Goal: Task Accomplishment & Management: Manage account settings

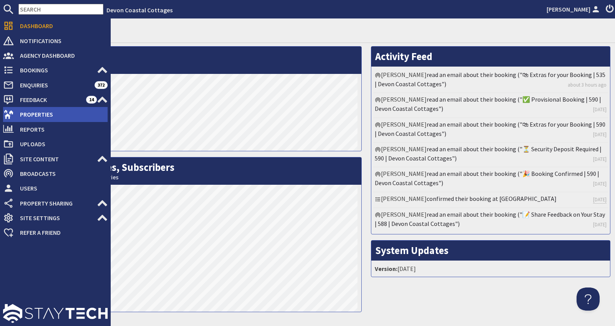
click at [35, 117] on span "Properties" at bounding box center [61, 114] width 94 height 12
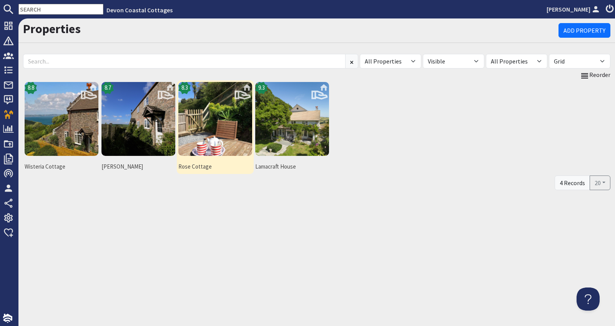
click at [197, 118] on img at bounding box center [215, 119] width 74 height 74
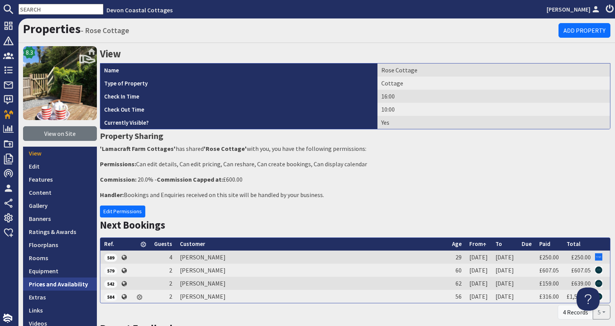
click at [77, 282] on link "Prices and Availability" at bounding box center [60, 283] width 74 height 13
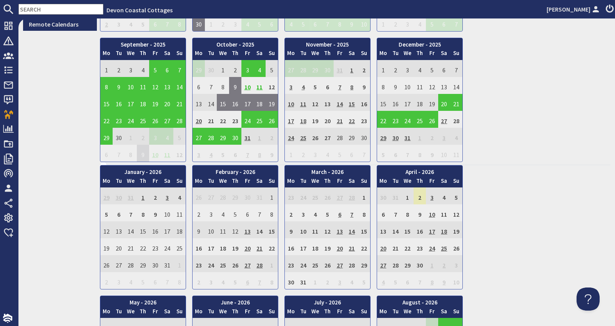
scroll to position [310, 0]
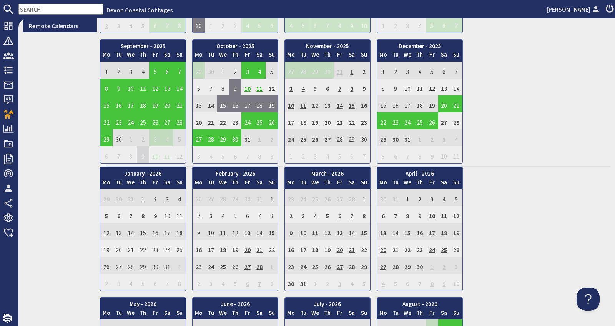
click at [246, 83] on td "10" at bounding box center [248, 86] width 12 height 17
click at [273, 82] on td "12" at bounding box center [272, 86] width 12 height 17
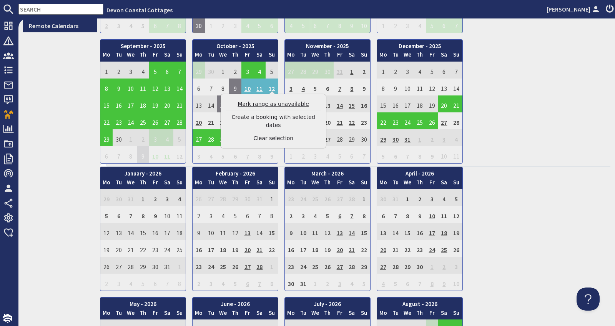
click at [270, 105] on link "Mark range as unavailable" at bounding box center [273, 104] width 95 height 8
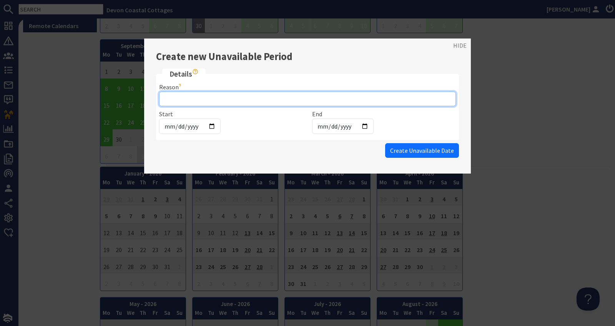
click at [239, 97] on input "Reason" at bounding box center [307, 99] width 297 height 15
type input "Booked airbnb"
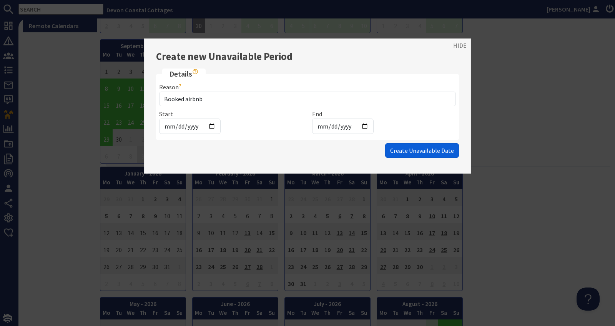
click at [431, 147] on span "Create Unavailable Date" at bounding box center [422, 151] width 64 height 8
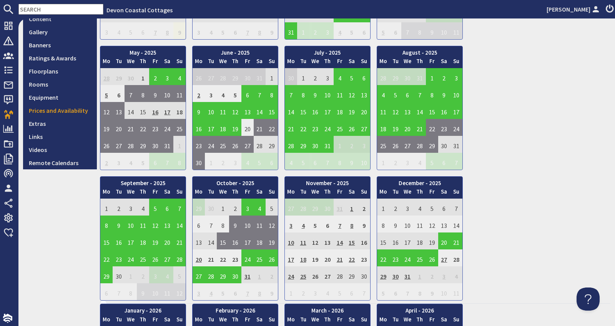
scroll to position [206, 0]
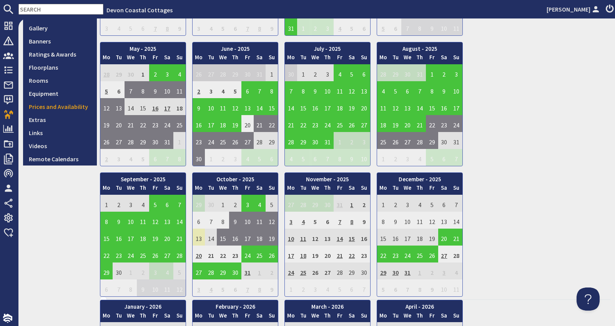
click at [199, 234] on td "13" at bounding box center [199, 236] width 12 height 17
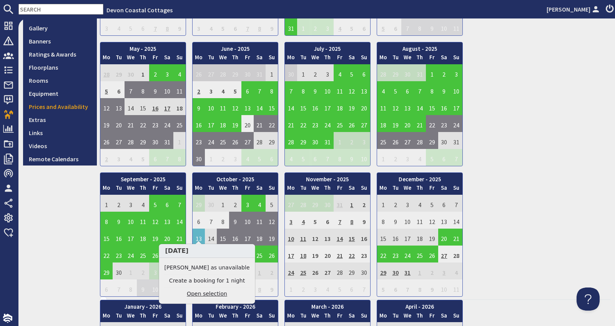
click at [205, 295] on link "Open selection" at bounding box center [207, 294] width 85 height 8
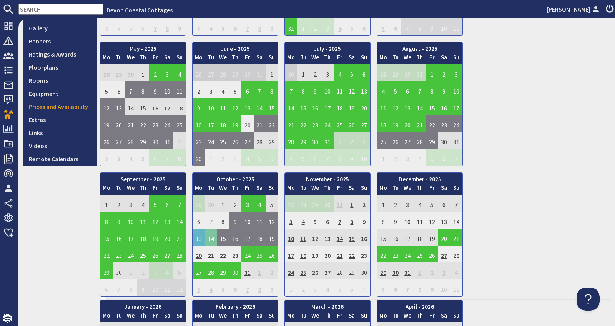
click at [210, 233] on td "14" at bounding box center [211, 236] width 12 height 17
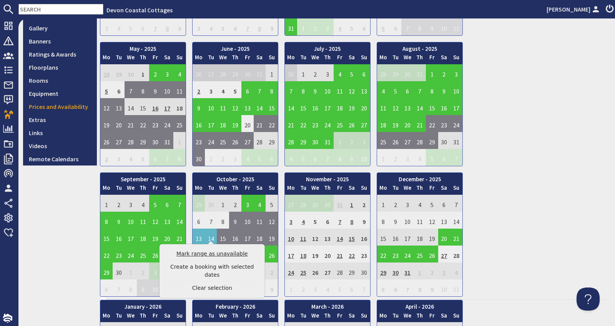
click at [212, 255] on link "Mark range as unavailable" at bounding box center [212, 254] width 95 height 8
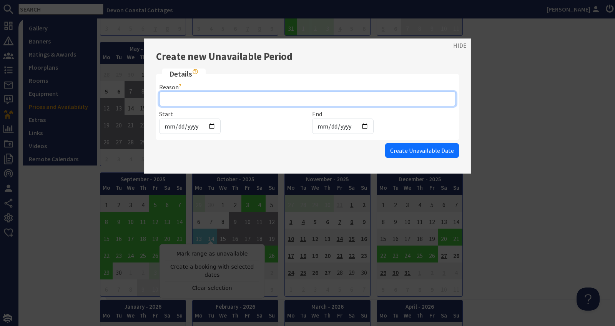
click at [225, 98] on input "Reason" at bounding box center [307, 99] width 297 height 15
type input "no change"
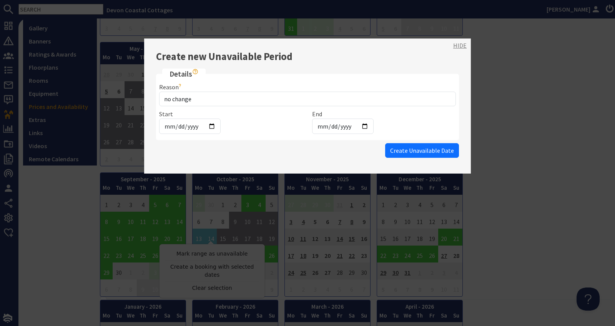
click at [457, 47] on link "HIDE" at bounding box center [459, 45] width 13 height 9
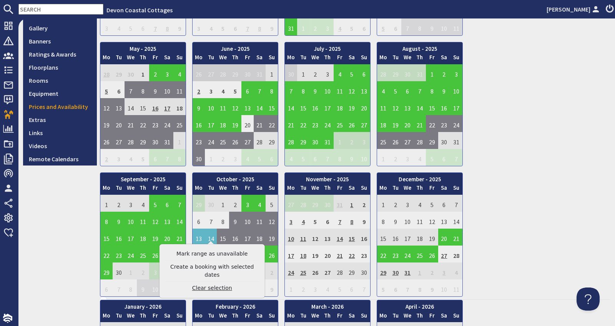
click at [205, 284] on link "Clear selection" at bounding box center [212, 288] width 95 height 8
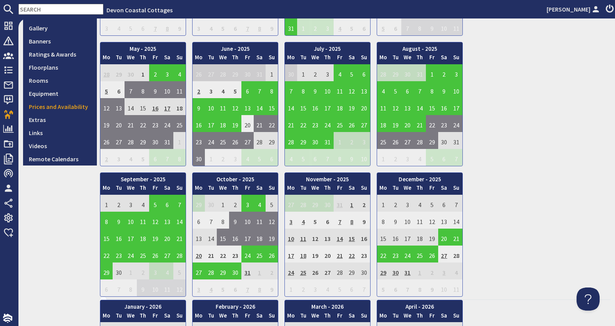
click at [197, 250] on td "20" at bounding box center [199, 253] width 12 height 17
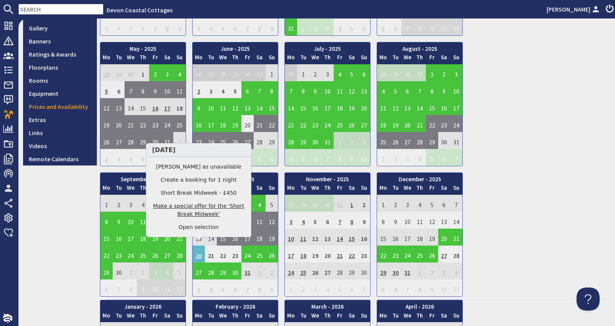
click at [193, 215] on link "Make a special offer for the 'Short Break Midweek'" at bounding box center [199, 210] width 95 height 16
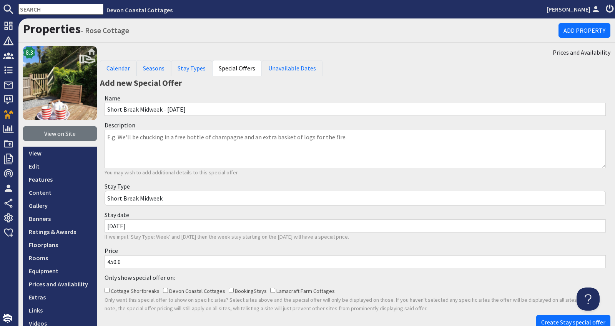
click at [113, 259] on input "450.0" at bounding box center [355, 261] width 501 height 13
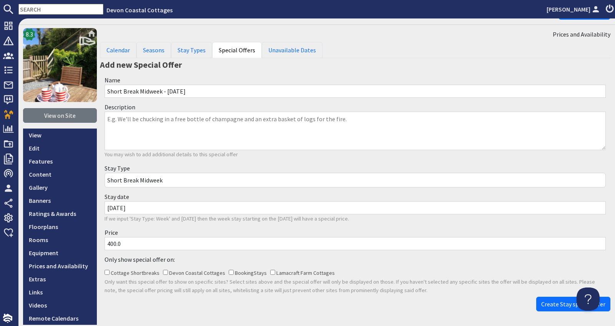
scroll to position [18, 0]
type input "400.0"
click at [549, 300] on span "Create Stay special offer" at bounding box center [573, 304] width 64 height 8
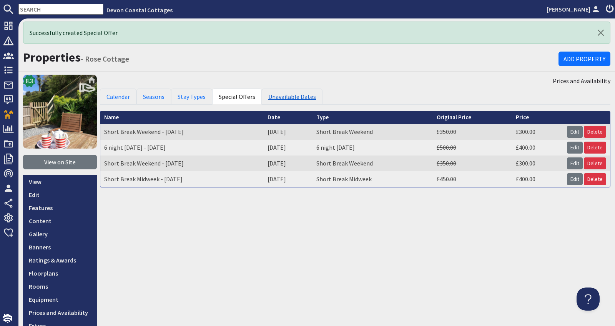
click at [281, 95] on link "Unavailable Dates" at bounding box center [292, 96] width 61 height 16
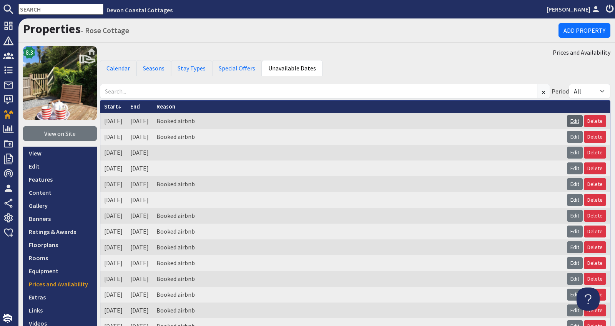
click at [570, 118] on link "Edit" at bounding box center [575, 121] width 16 height 12
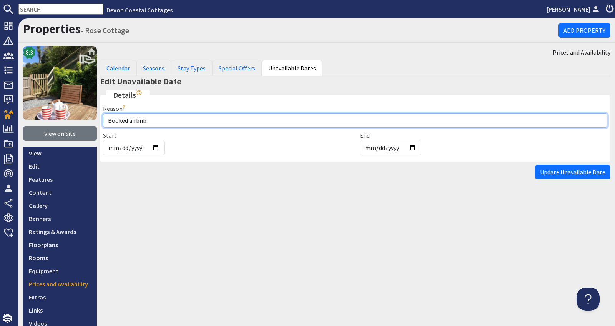
click at [172, 120] on input "Booked airbnb" at bounding box center [355, 120] width 505 height 15
drag, startPoint x: 172, startPoint y: 120, endPoint x: 103, endPoint y: 116, distance: 69.7
click at [103, 116] on input "Booked airbnb" at bounding box center [355, 120] width 505 height 15
click at [167, 118] on input "Reason" at bounding box center [355, 120] width 505 height 15
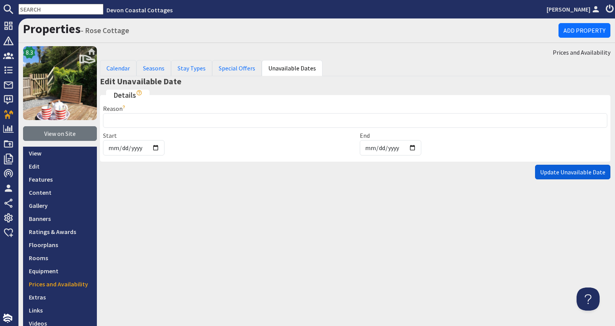
click at [563, 173] on span "Update Unavailable Date" at bounding box center [572, 172] width 65 height 8
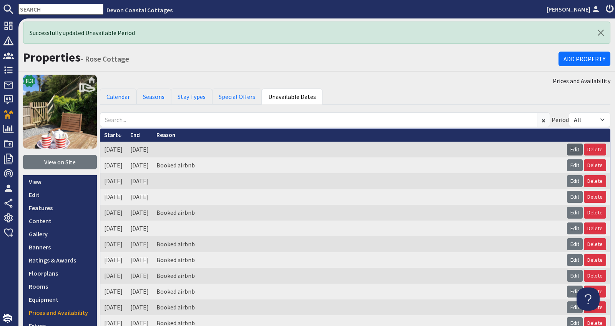
click at [571, 147] on link "Edit" at bounding box center [575, 149] width 16 height 12
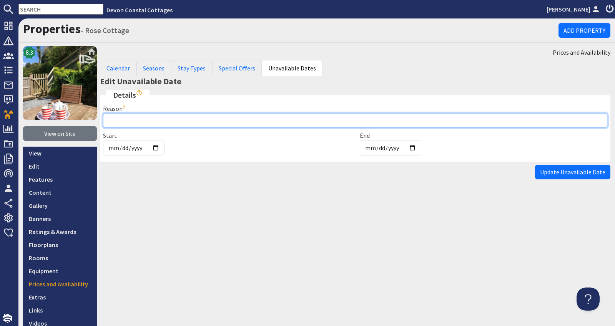
click at [128, 117] on input "Reason" at bounding box center [355, 120] width 505 height 15
type input "Booked airbnb"
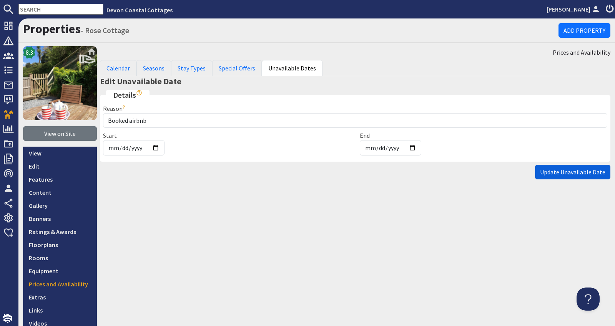
click at [548, 172] on span "Update Unavailable Date" at bounding box center [572, 172] width 65 height 8
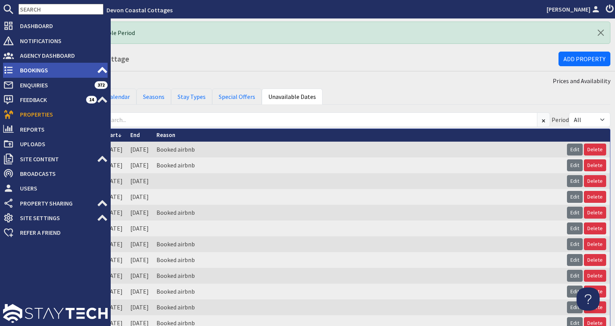
click at [37, 68] on span "Bookings" at bounding box center [55, 70] width 83 height 12
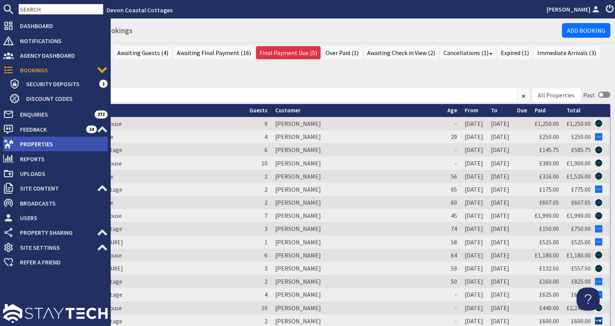
click at [30, 148] on span "Properties" at bounding box center [61, 144] width 94 height 12
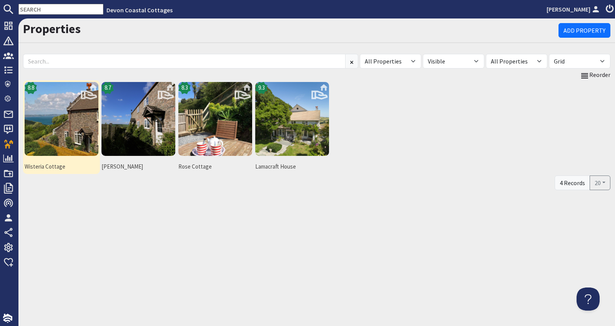
click at [62, 133] on img at bounding box center [62, 119] width 74 height 74
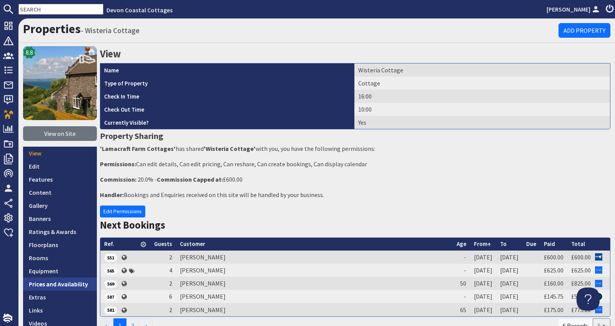
click at [58, 284] on link "Prices and Availability" at bounding box center [60, 283] width 74 height 13
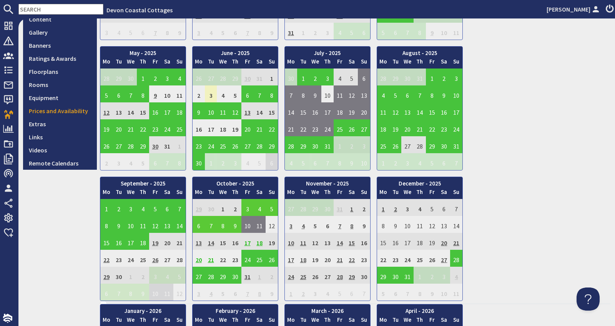
scroll to position [182, 0]
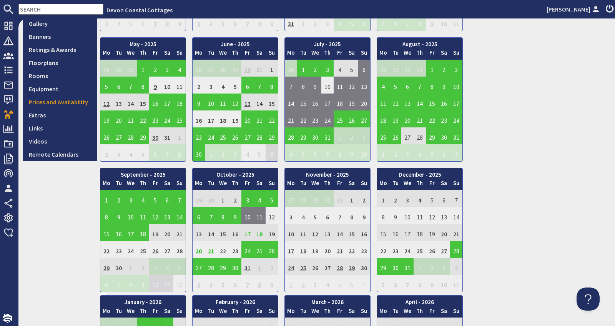
click at [248, 230] on td "17" at bounding box center [248, 232] width 12 height 17
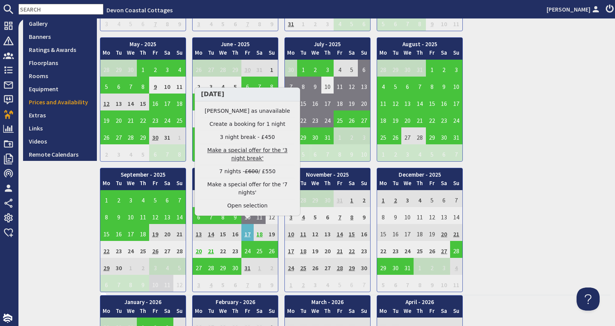
click at [248, 161] on link "Make a special offer for the '3 night break'" at bounding box center [247, 154] width 95 height 16
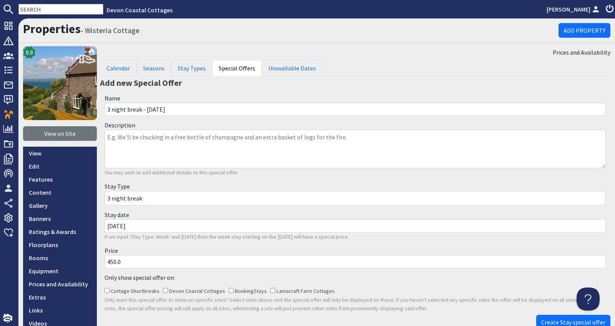
click at [113, 258] on input "450.0" at bounding box center [355, 261] width 501 height 13
type input "400.0"
click at [552, 318] on span "Create Stay special offer" at bounding box center [573, 322] width 64 height 8
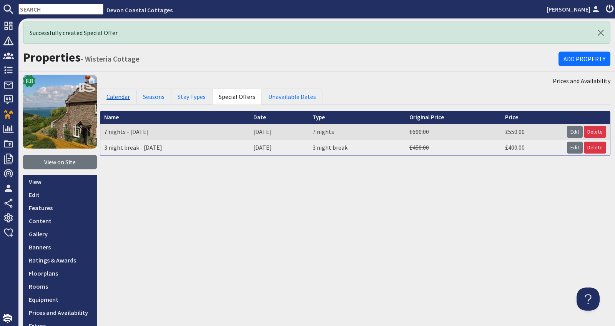
click at [118, 97] on link "Calendar" at bounding box center [118, 96] width 37 height 16
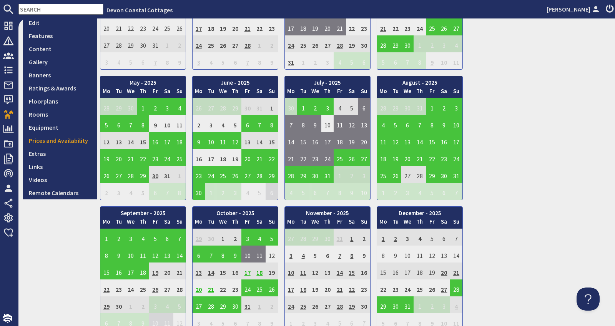
scroll to position [150, 0]
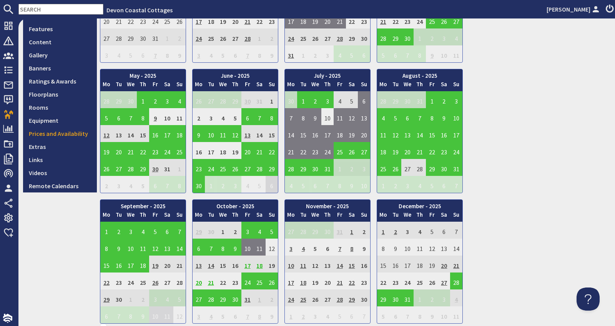
click at [341, 245] on td "7" at bounding box center [340, 246] width 12 height 17
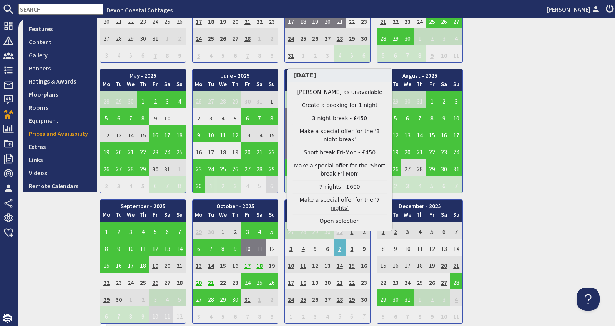
click at [337, 208] on link "Make a special offer for the '7 nights'" at bounding box center [340, 204] width 95 height 16
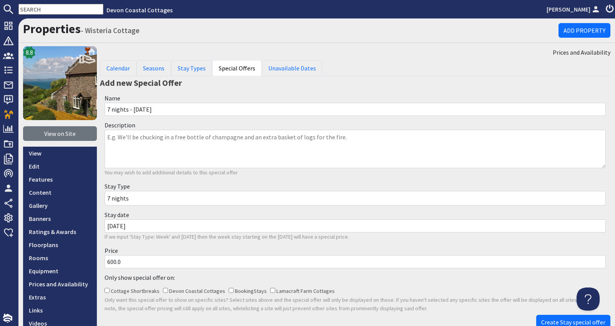
drag, startPoint x: 113, startPoint y: 260, endPoint x: 97, endPoint y: 259, distance: 16.2
click at [97, 259] on div "8.8 View on Site View Edit Features Content Gallery Banners Ratings & Awards Fl…" at bounding box center [316, 194] width 597 height 297
type input "500.0"
click at [548, 318] on span "Create Stay special offer" at bounding box center [573, 322] width 64 height 8
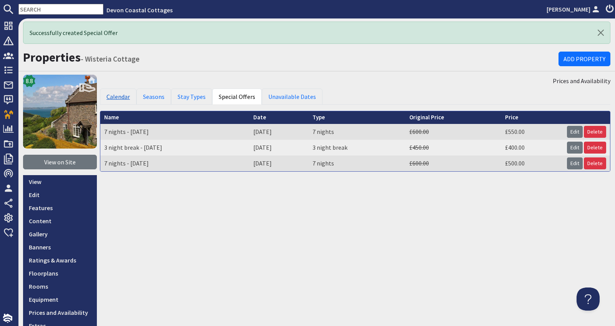
click at [122, 94] on link "Calendar" at bounding box center [118, 96] width 37 height 16
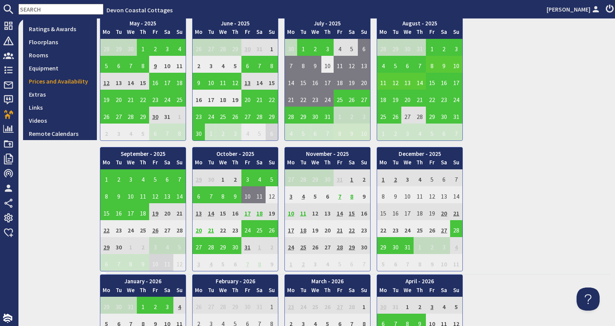
scroll to position [205, 0]
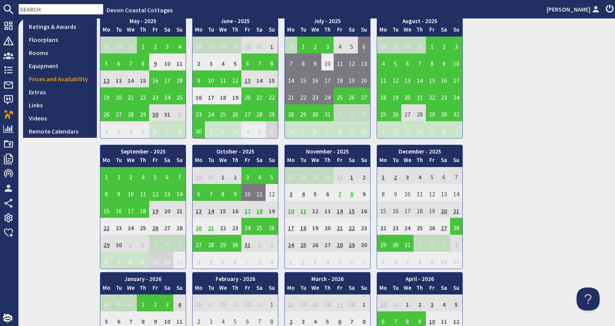
click at [249, 238] on td "31" at bounding box center [248, 243] width 12 height 17
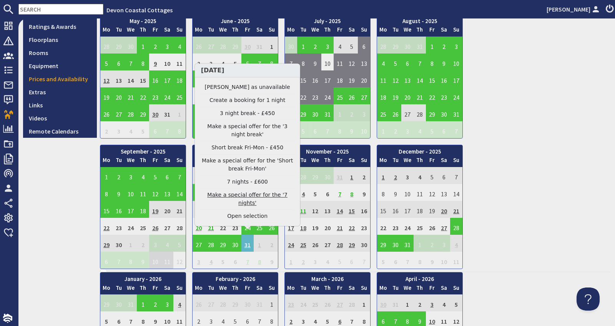
click at [248, 202] on link "Make a special offer for the '7 nights'" at bounding box center [247, 199] width 95 height 16
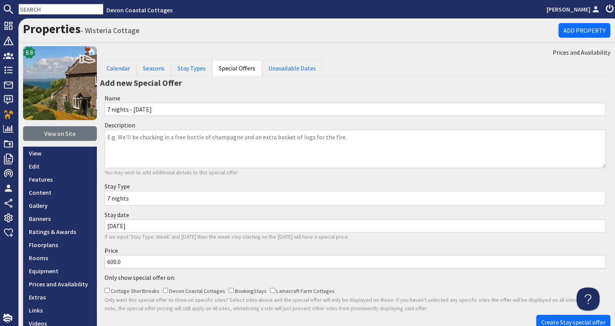
click at [111, 262] on input "600.0" at bounding box center [355, 261] width 501 height 13
type input "500.0"
click at [560, 320] on span "Create Stay special offer" at bounding box center [573, 322] width 64 height 8
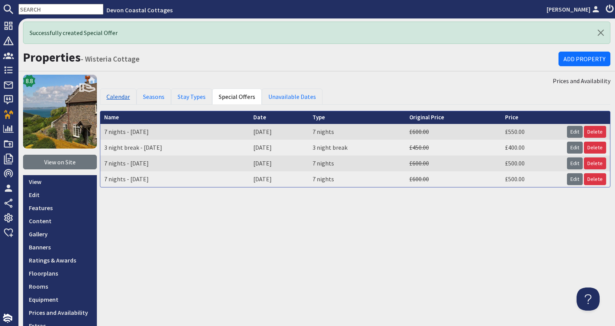
click at [125, 95] on link "Calendar" at bounding box center [118, 96] width 37 height 16
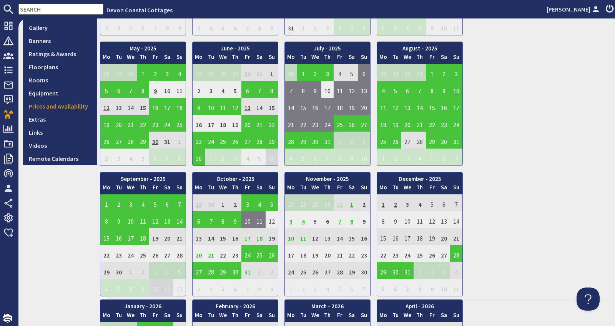
scroll to position [184, 0]
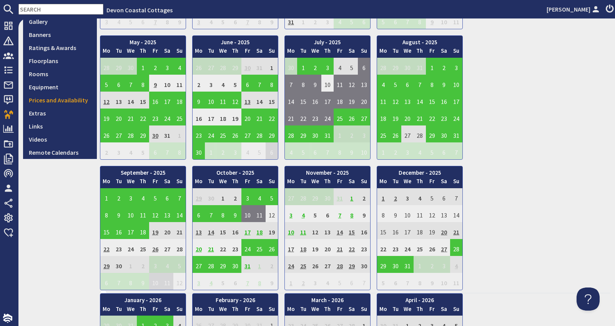
click at [248, 263] on td "31" at bounding box center [248, 264] width 12 height 17
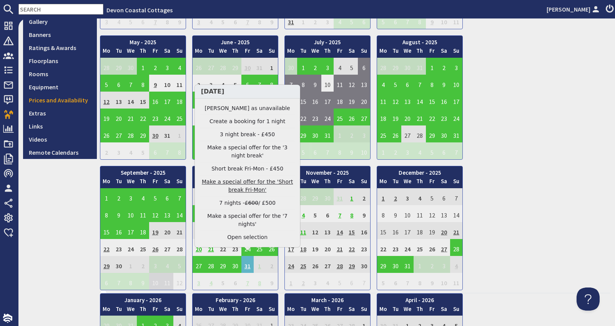
click at [253, 193] on link "Make a special offer for the 'Short break Fri-Mon'" at bounding box center [247, 186] width 95 height 16
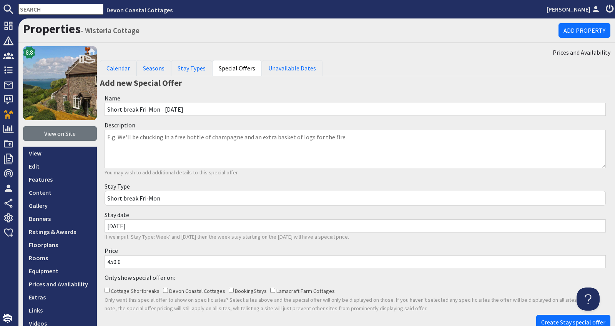
click at [113, 260] on input "450.0" at bounding box center [355, 261] width 501 height 13
type input "400.0"
click at [551, 321] on span "Create Stay special offer" at bounding box center [573, 322] width 64 height 8
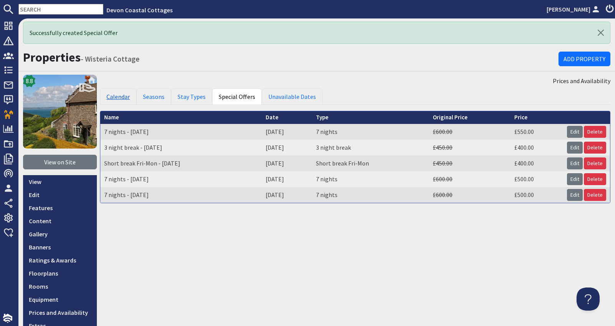
click at [112, 95] on link "Calendar" at bounding box center [118, 96] width 37 height 16
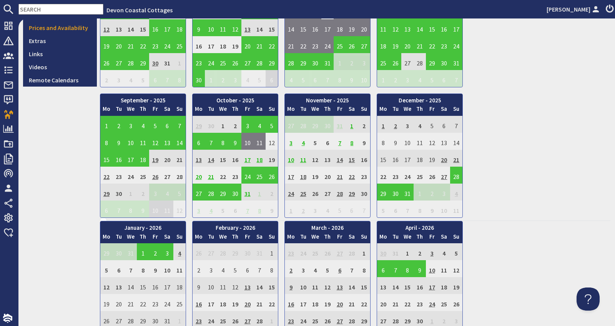
scroll to position [257, 0]
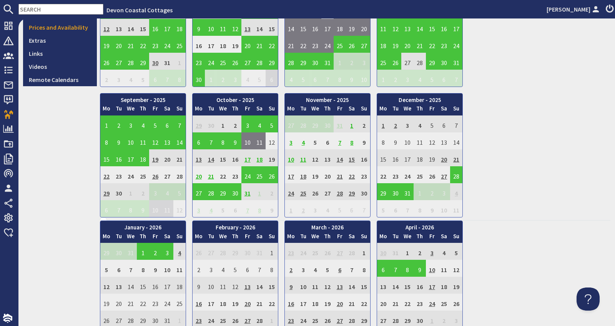
click at [342, 139] on td "7" at bounding box center [340, 140] width 12 height 17
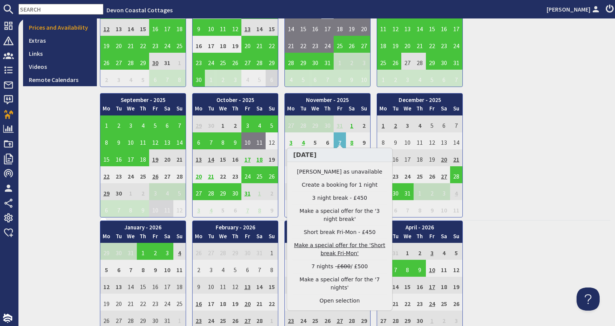
click at [332, 244] on link "Make a special offer for the 'Short break Fri-Mon'" at bounding box center [340, 249] width 95 height 16
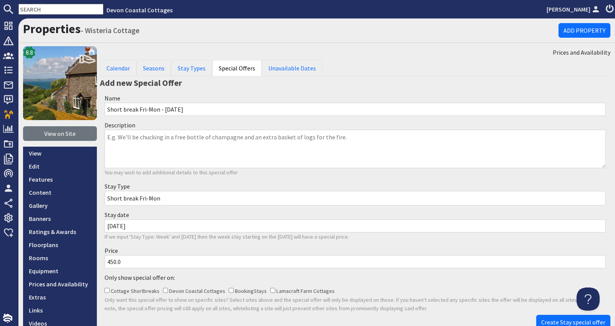
click at [113, 260] on input "450.0" at bounding box center [355, 261] width 501 height 13
type input "400.0"
click at [553, 321] on span "Create Stay special offer" at bounding box center [573, 322] width 64 height 8
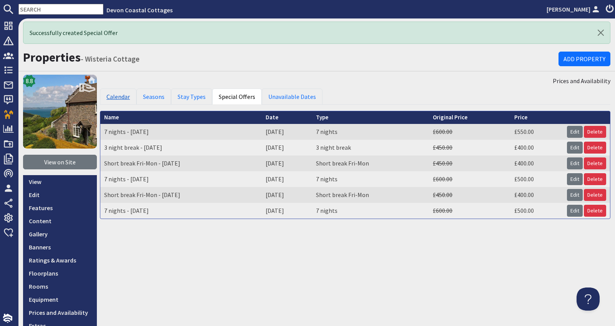
click at [107, 98] on link "Calendar" at bounding box center [118, 96] width 37 height 16
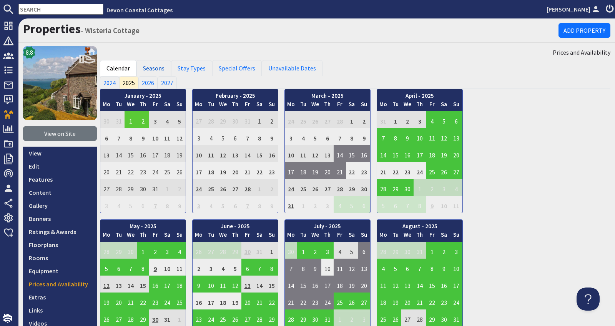
click at [155, 66] on link "Seasons" at bounding box center [154, 68] width 35 height 16
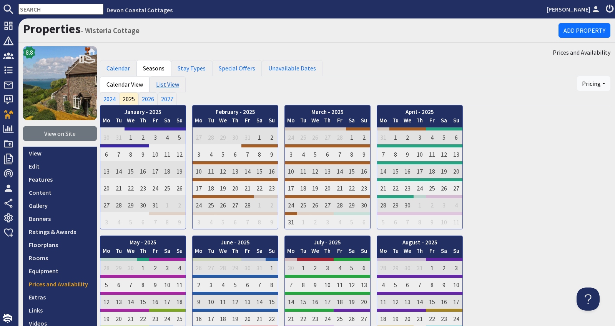
click at [177, 85] on link "List View" at bounding box center [168, 84] width 36 height 16
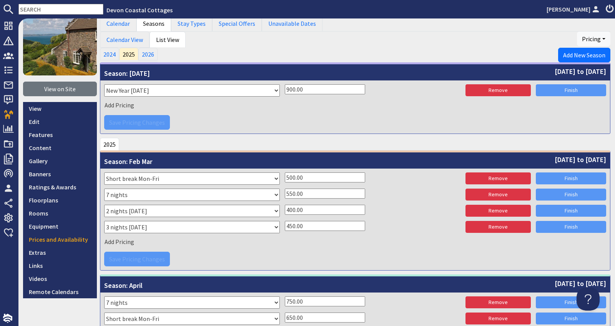
scroll to position [48, 0]
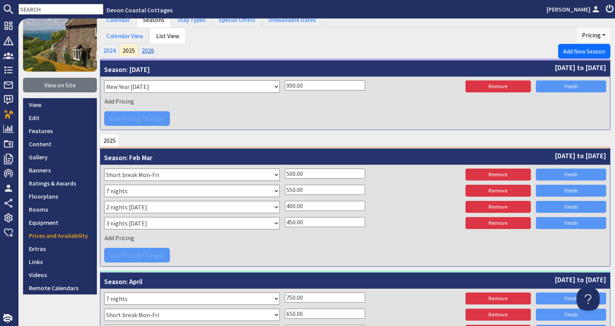
click at [148, 50] on link "2026" at bounding box center [147, 50] width 19 height 12
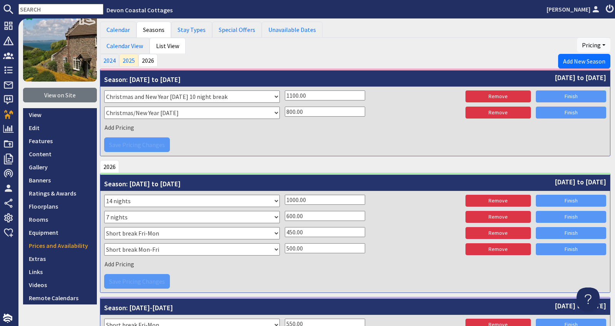
scroll to position [32, 0]
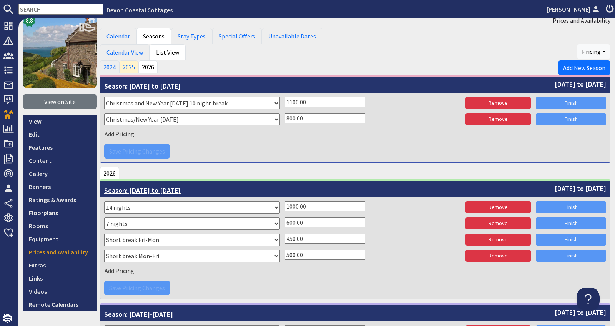
click at [555, 186] on span "13th February 2026 to 2nd April 2026" at bounding box center [581, 188] width 52 height 10
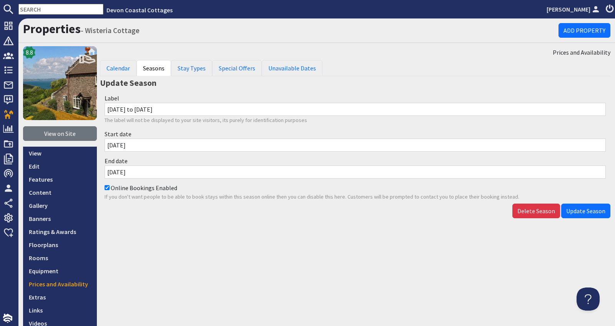
click at [195, 146] on input "13/02/2026" at bounding box center [355, 144] width 501 height 13
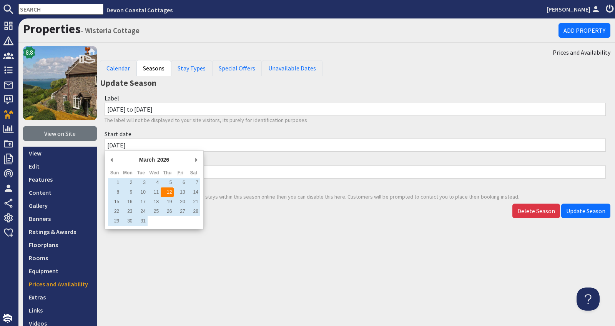
type input "12/03/2026"
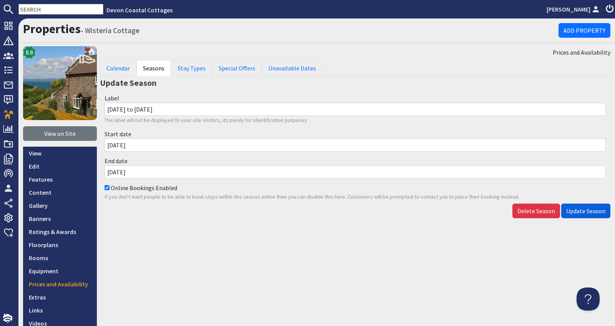
click at [586, 208] on span "Update Season" at bounding box center [585, 211] width 39 height 8
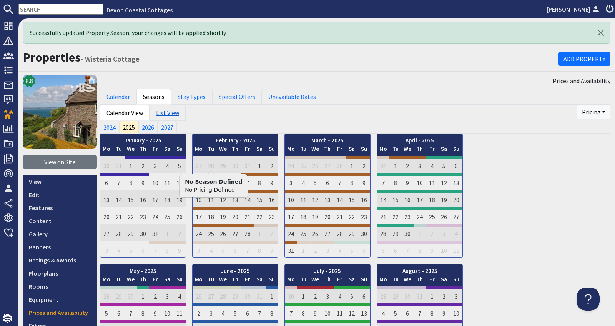
click at [170, 112] on link "List View" at bounding box center [168, 113] width 36 height 16
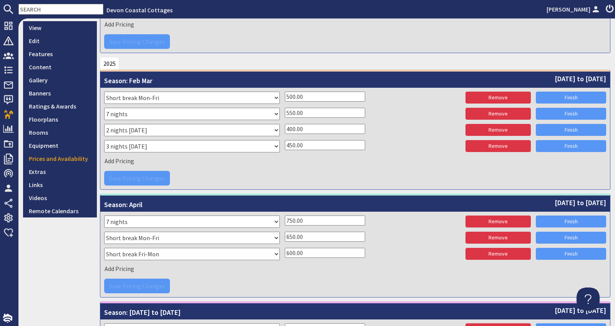
scroll to position [151, 0]
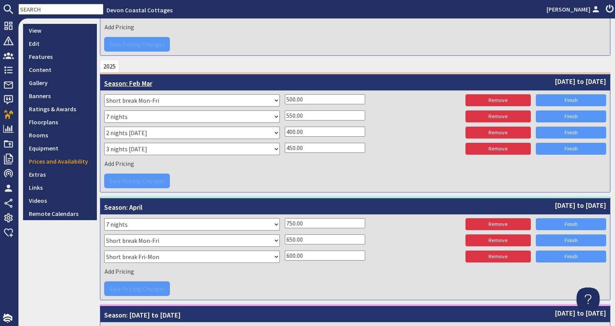
click at [555, 79] on span "7th February 2025 to 3rd April 2025" at bounding box center [581, 81] width 52 height 10
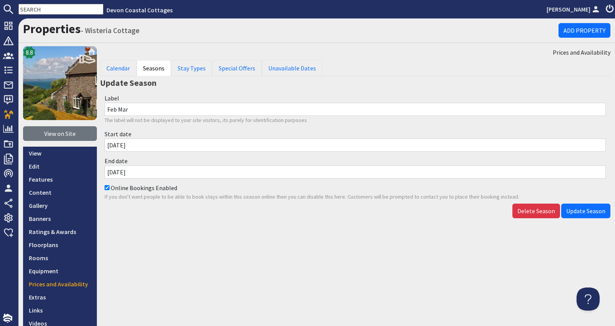
drag, startPoint x: 134, startPoint y: 109, endPoint x: 94, endPoint y: 102, distance: 40.3
click at [94, 102] on div "8.8 View on Site View Edit Features Content Gallery Banners Ratings & Awards Fl…" at bounding box center [316, 194] width 597 height 297
click at [160, 144] on input "07/02/2025" at bounding box center [355, 144] width 501 height 13
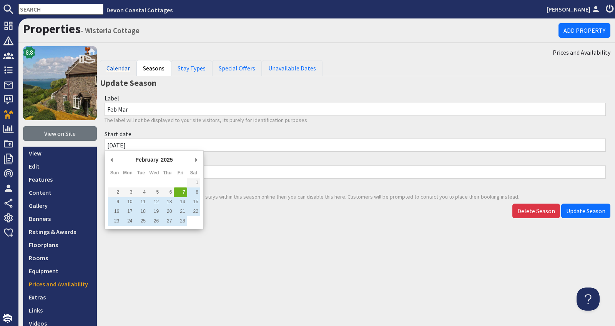
click at [120, 66] on link "Calendar" at bounding box center [118, 68] width 37 height 16
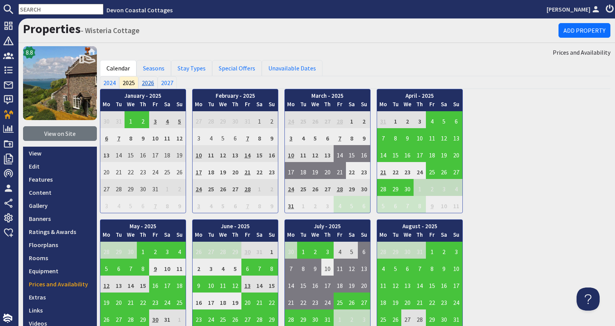
click at [144, 80] on link "2026" at bounding box center [147, 82] width 19 height 12
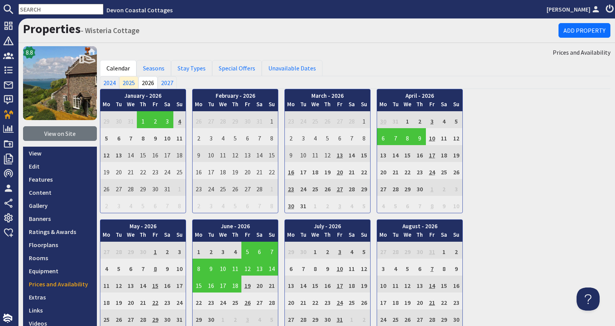
click at [293, 169] on td "16" at bounding box center [291, 170] width 12 height 17
click at [343, 152] on td "13" at bounding box center [340, 153] width 12 height 17
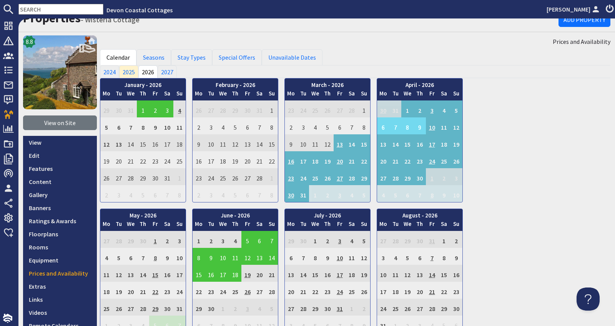
click at [545, 109] on div "January - 2026 Mo Tu We Th Fr Sa Su 29 30 31 1 2 3 4 5 Mo Tu" at bounding box center [355, 270] width 511 height 385
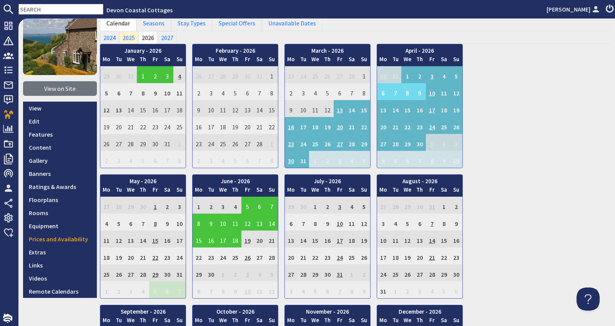
scroll to position [45, 0]
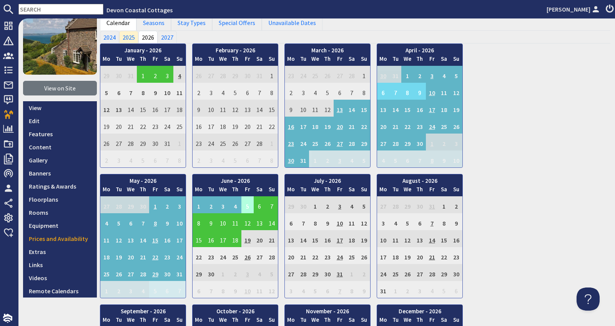
click at [251, 208] on td "5" at bounding box center [248, 204] width 12 height 17
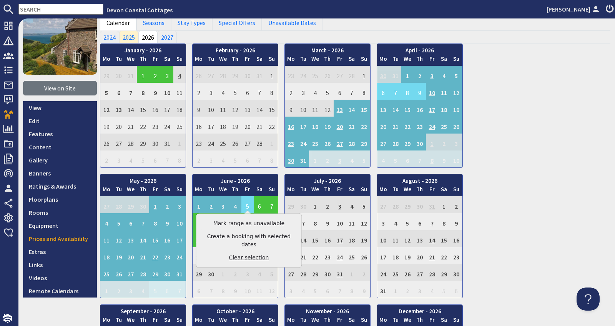
click at [248, 253] on link "Clear selection" at bounding box center [249, 257] width 95 height 8
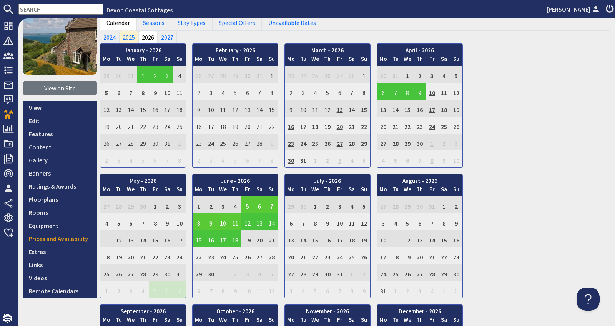
click at [248, 207] on td "5" at bounding box center [248, 204] width 12 height 17
click at [246, 235] on link "View booking" at bounding box center [249, 237] width 40 height 8
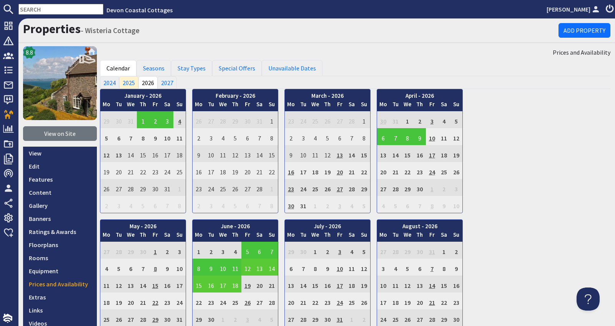
click at [248, 267] on td "12" at bounding box center [248, 266] width 12 height 17
click at [243, 300] on link "View booking" at bounding box center [249, 299] width 40 height 8
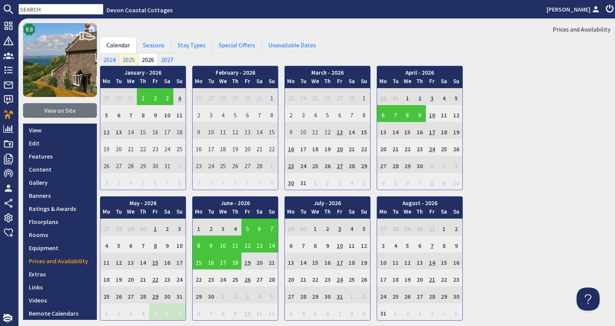
click at [248, 260] on td "19" at bounding box center [248, 260] width 12 height 17
click at [155, 260] on td "15" at bounding box center [155, 260] width 12 height 17
click at [556, 85] on div "January - 2026 Mo Tu We Th Fr Sa Su 29 30 31 1 2 3 4 5 Mo Tu" at bounding box center [355, 258] width 511 height 385
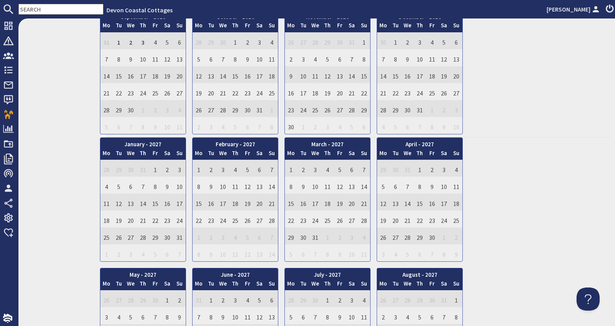
scroll to position [340, 0]
